Goal: Information Seeking & Learning: Learn about a topic

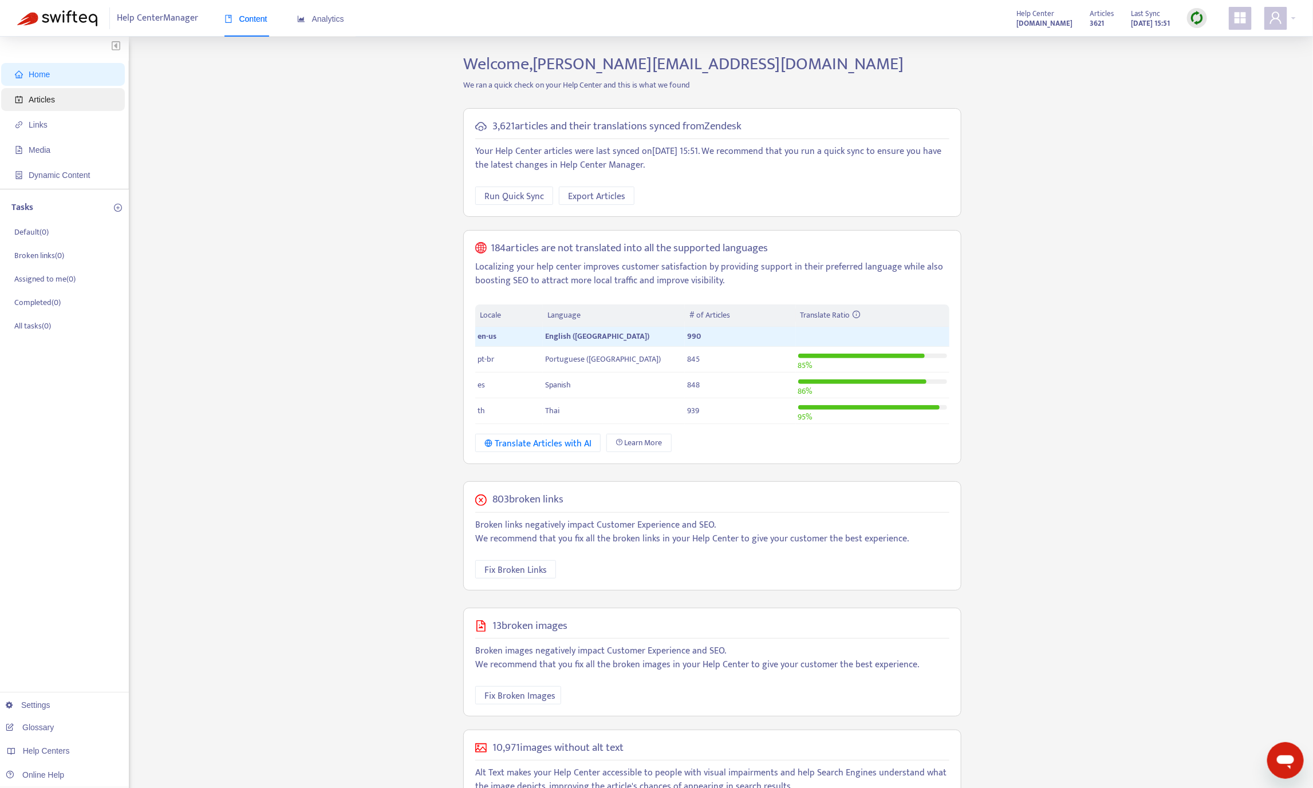
click at [60, 93] on span "Articles" at bounding box center [65, 99] width 101 height 23
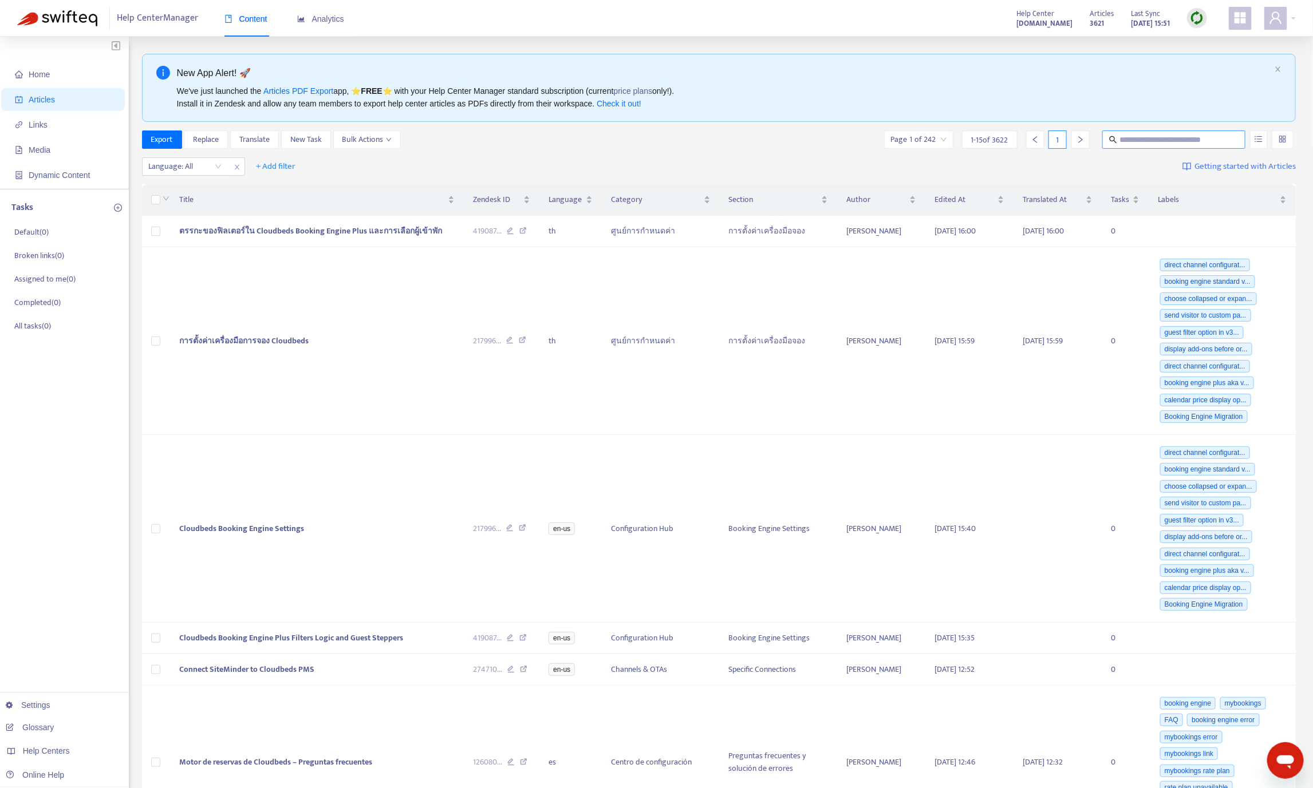
click at [1177, 146] on input "text" at bounding box center [1174, 139] width 110 height 13
type input "*******"
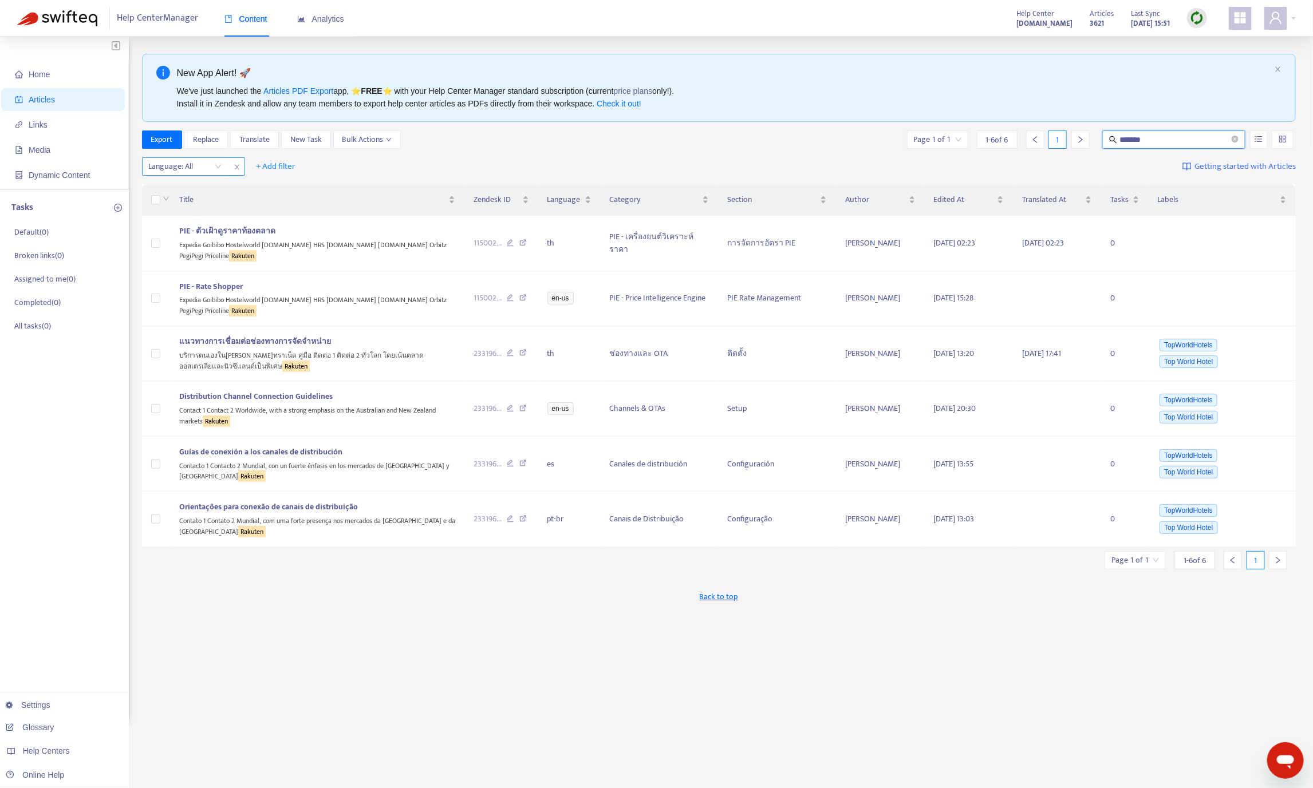
click at [192, 168] on div at bounding box center [179, 167] width 69 height 14
click at [198, 189] on div "en-us" at bounding box center [251, 190] width 199 height 13
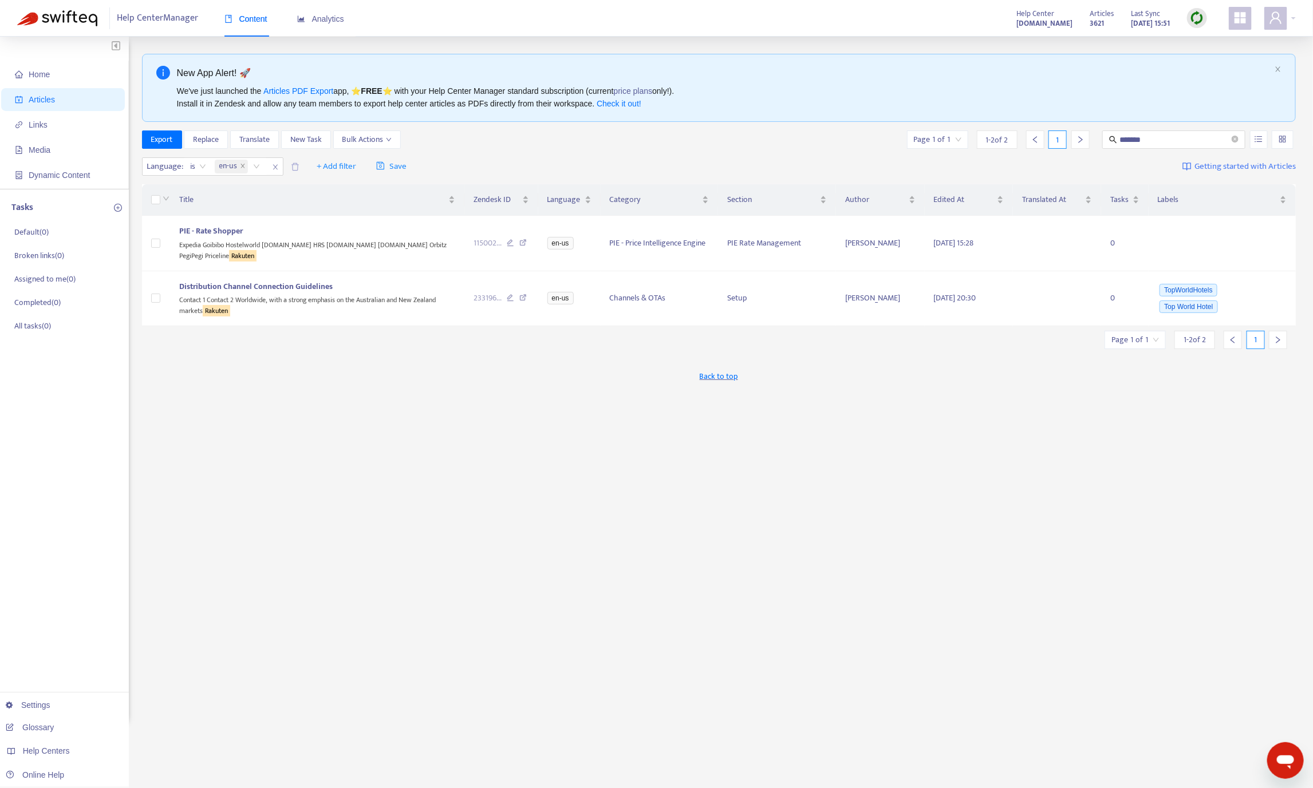
click at [435, 634] on div "New App Alert! 🚀 We've just launched the Articles PDF Export app, ⭐ FREE ⭐️ wit…" at bounding box center [719, 389] width 1154 height 670
click at [522, 243] on icon at bounding box center [522, 244] width 7 height 10
click at [363, 372] on div "Back to top" at bounding box center [719, 376] width 1154 height 29
click at [524, 297] on icon at bounding box center [522, 299] width 7 height 10
